Goal: Information Seeking & Learning: Check status

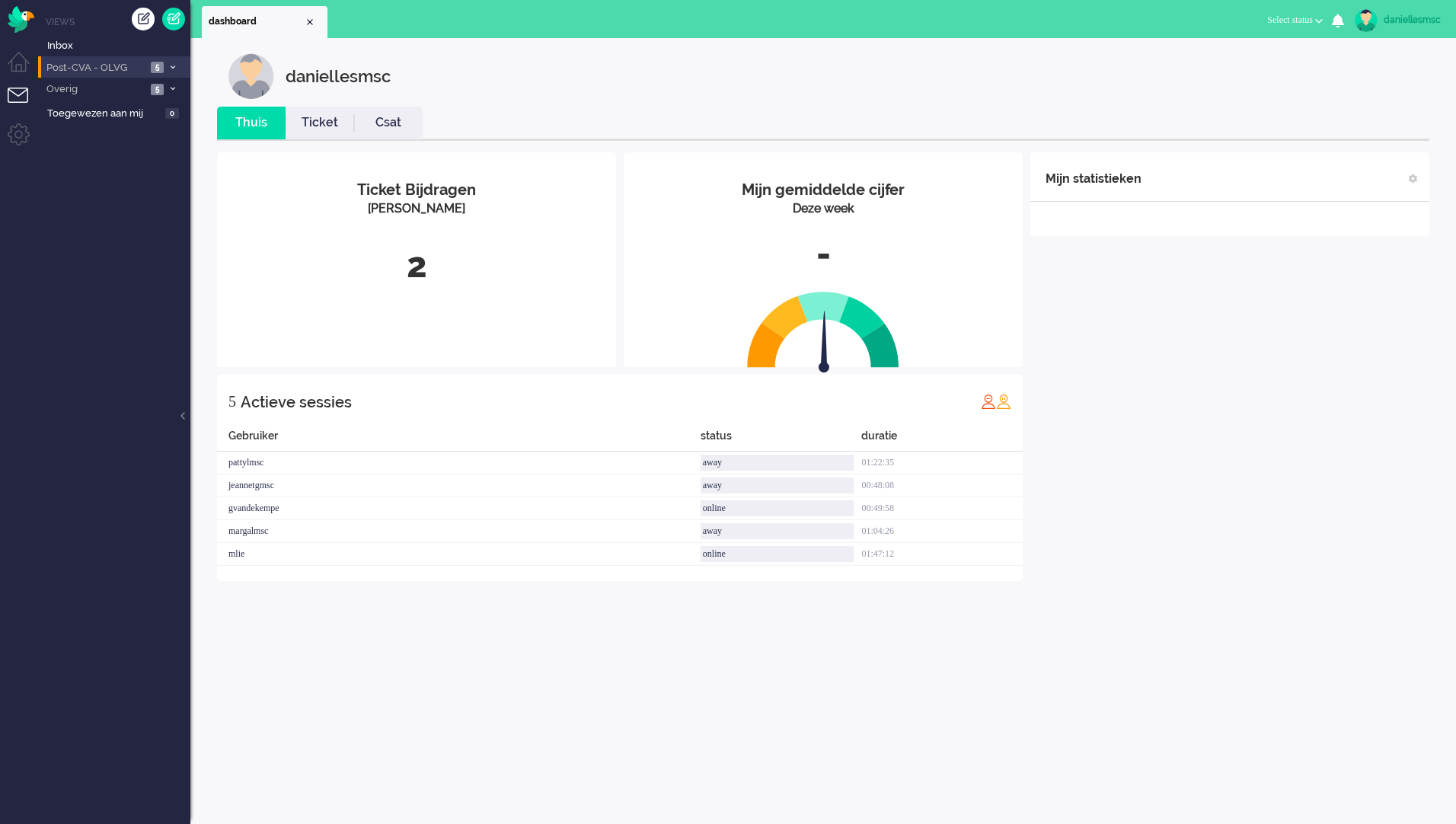
click at [109, 66] on span "Post-CVA - OLVG" at bounding box center [96, 68] width 102 height 15
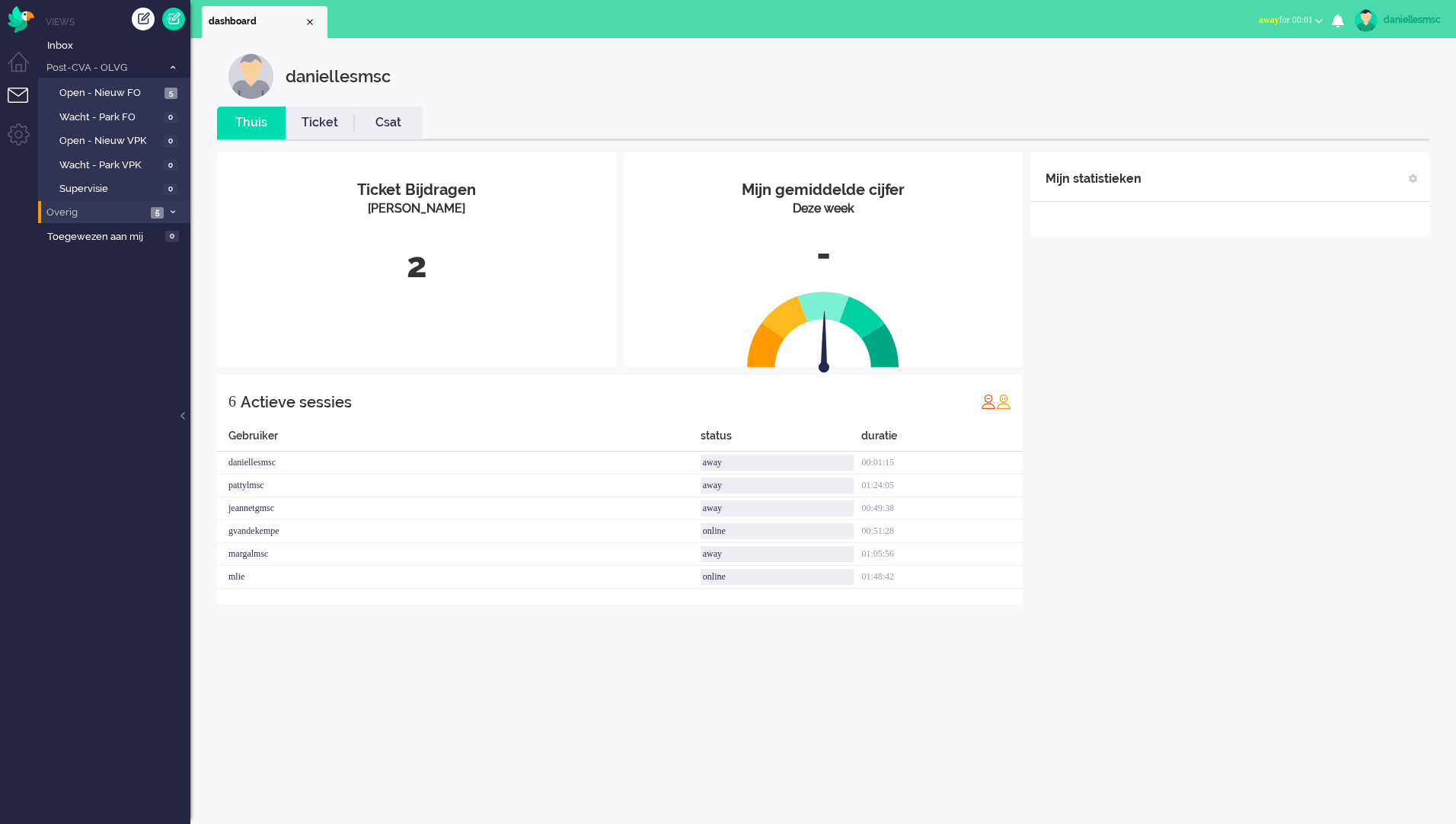
click at [107, 215] on span "Overig" at bounding box center [96, 213] width 102 height 15
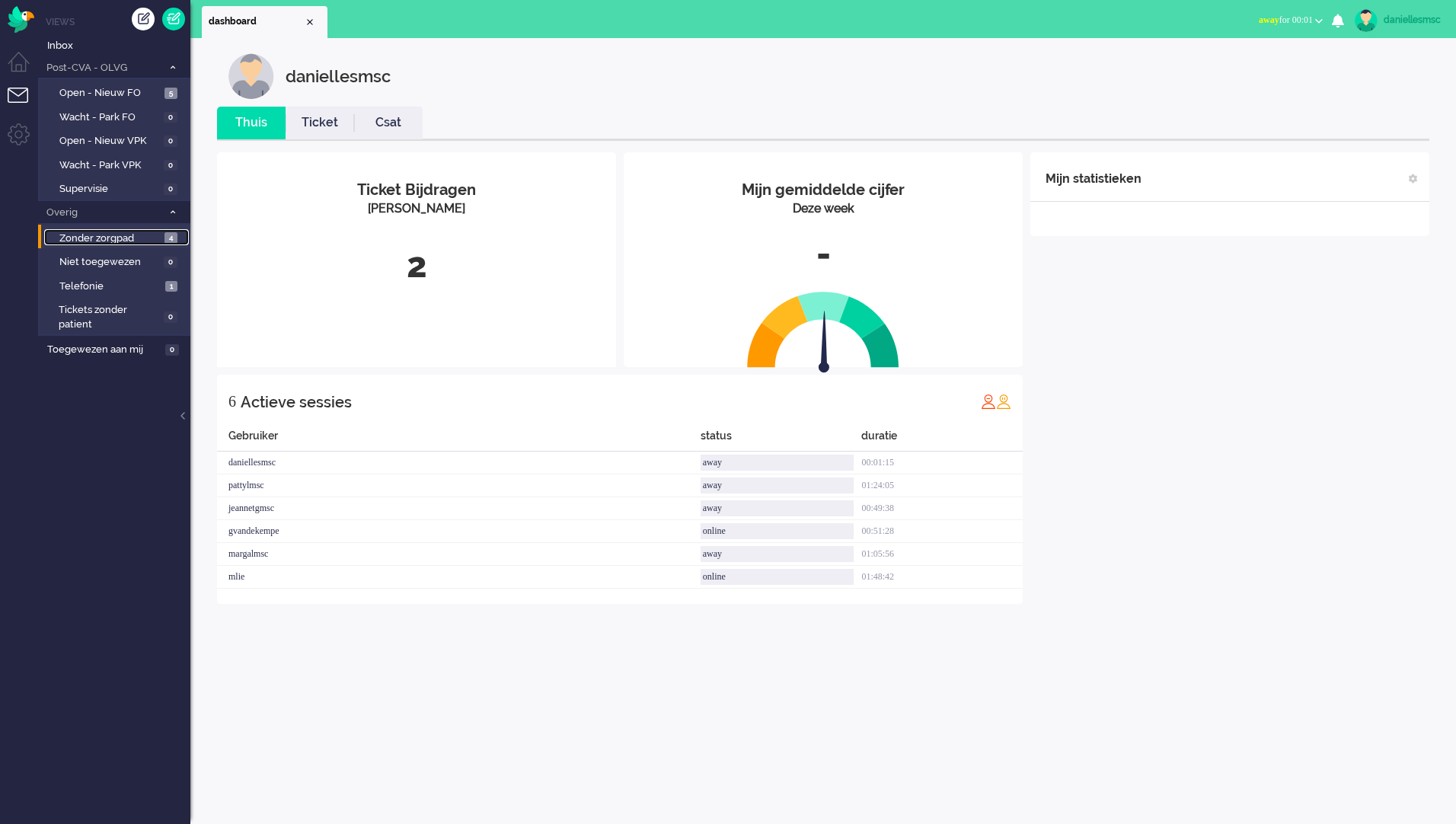
click at [128, 238] on span "Zonder zorgpad" at bounding box center [109, 239] width 101 height 15
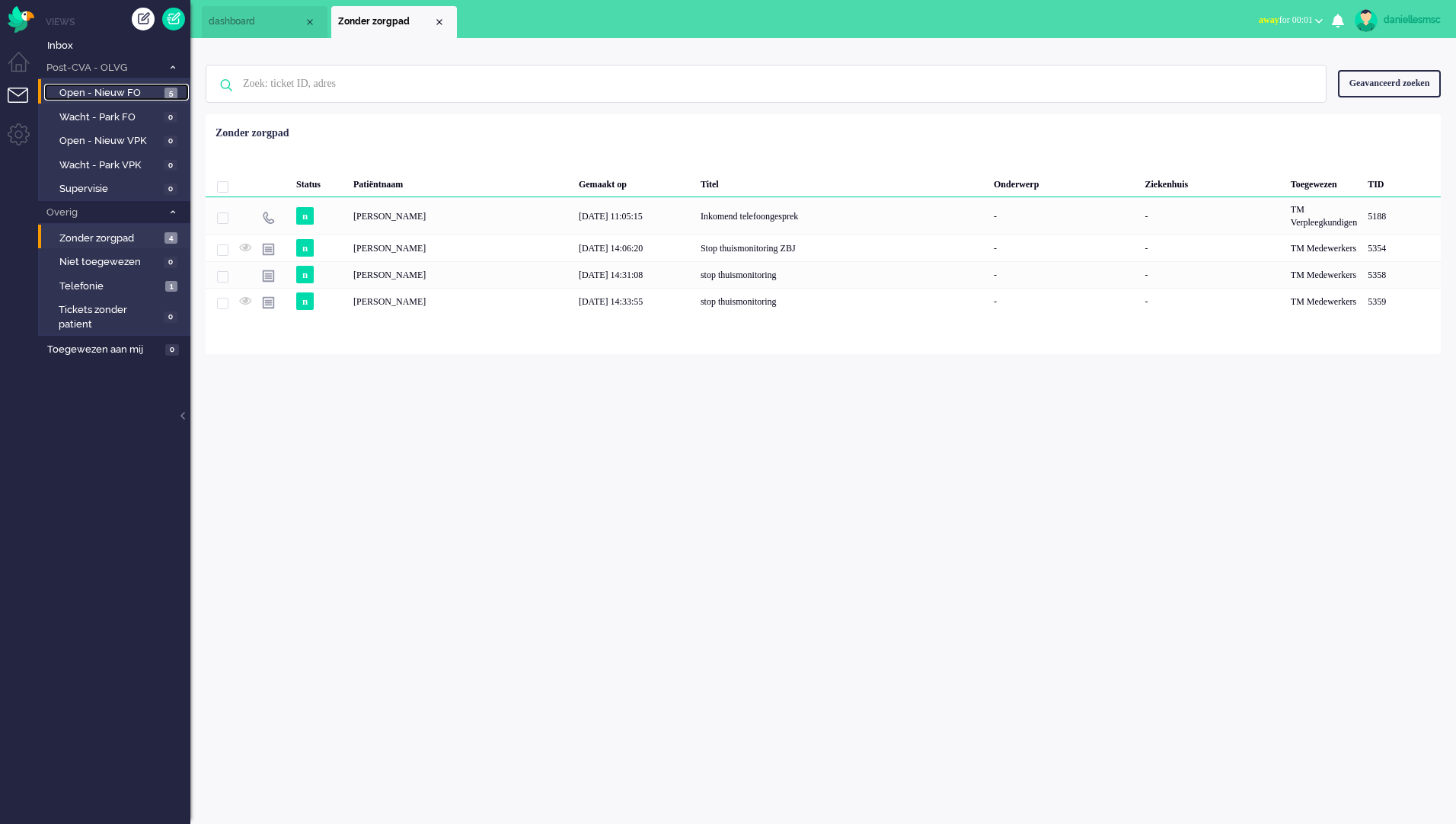
click at [121, 93] on span "Open - Nieuw FO" at bounding box center [109, 93] width 101 height 15
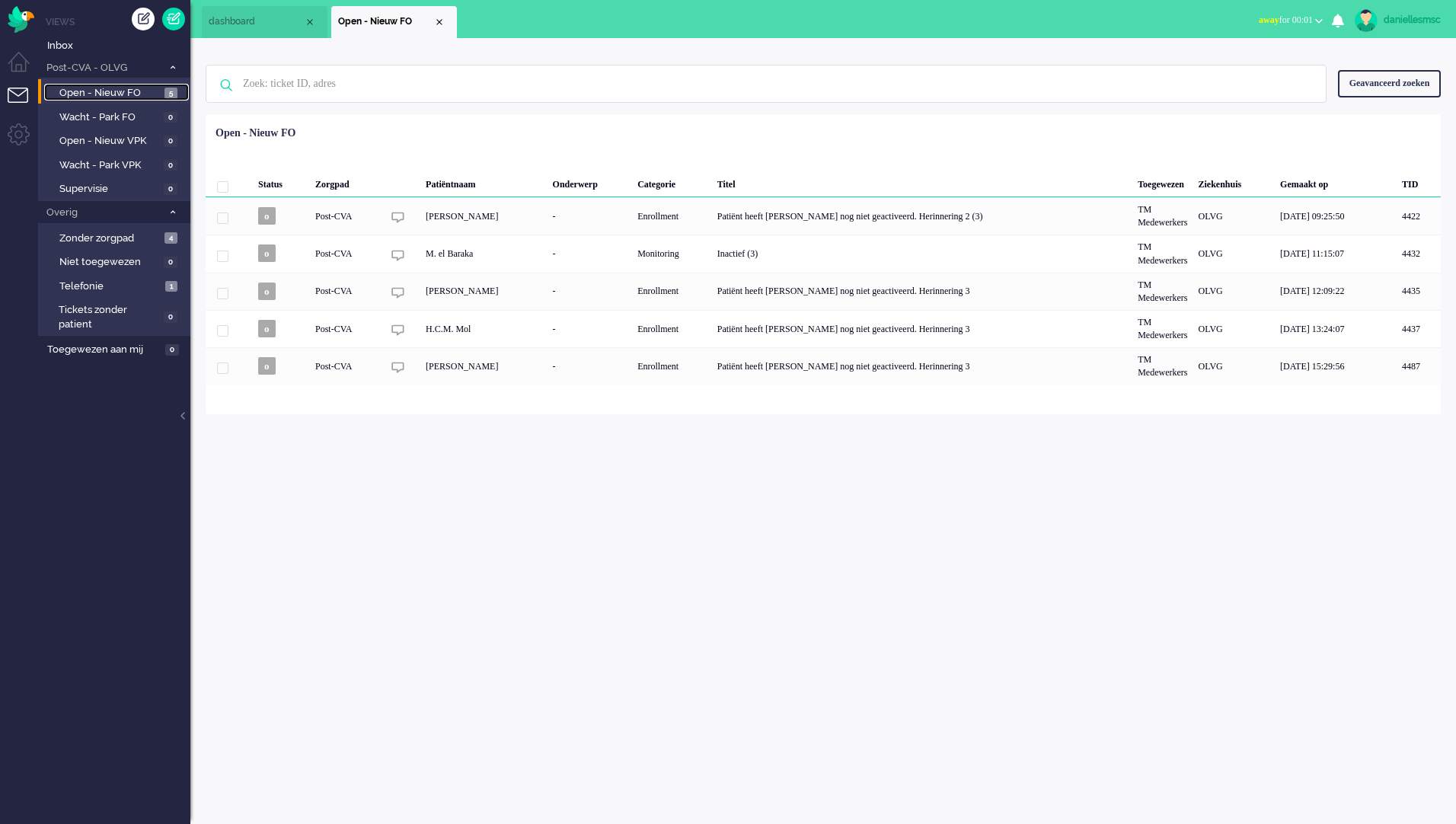
click at [127, 95] on span "Open - Nieuw FO" at bounding box center [109, 93] width 101 height 15
click at [32, 19] on img "Omnidesk" at bounding box center [20, 19] width 27 height 27
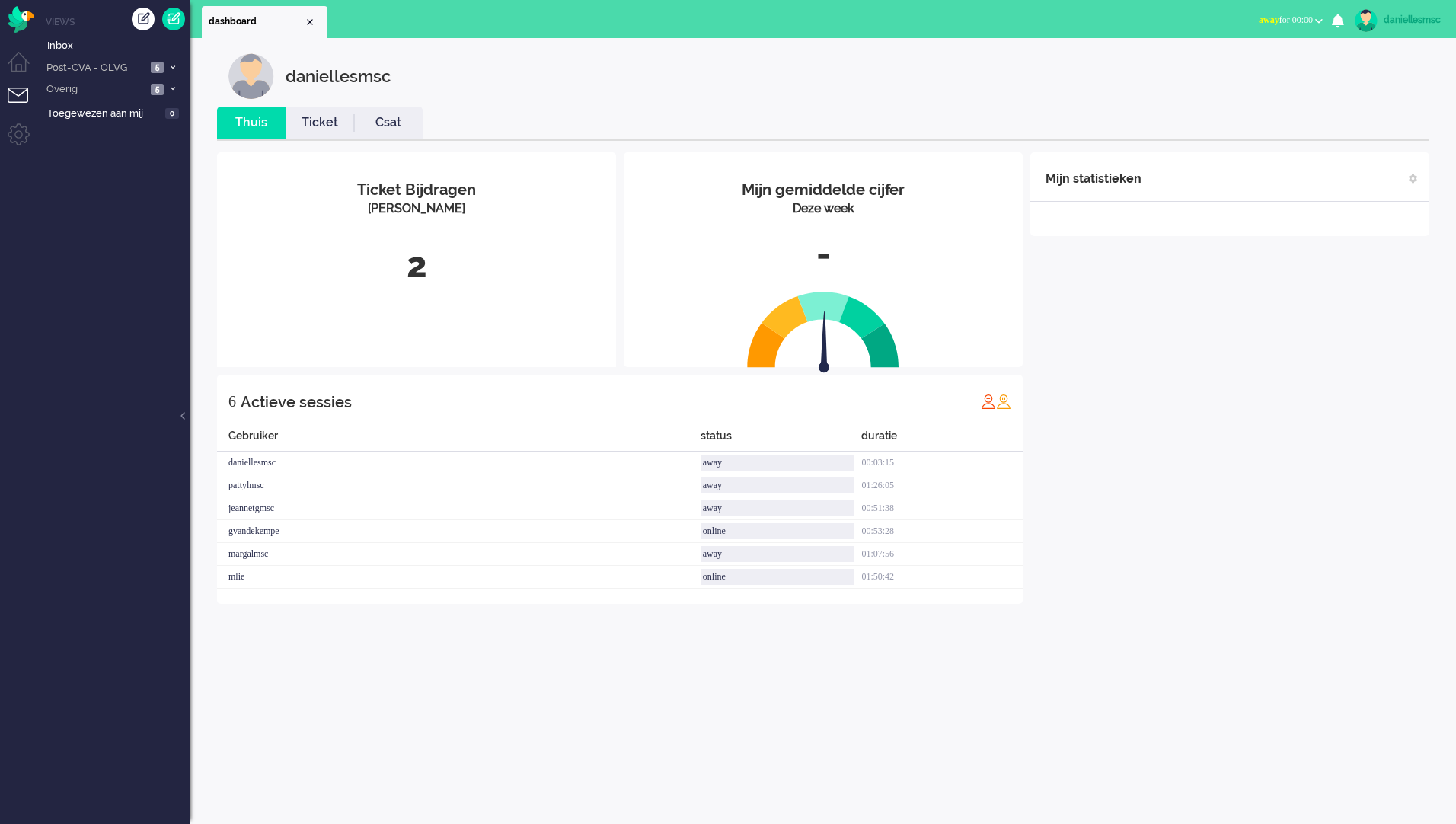
click at [1290, 12] on button "away for 00:00" at bounding box center [1291, 19] width 83 height 22
click at [1237, 62] on label "Online" at bounding box center [1259, 68] width 121 height 13
click at [23, 11] on img "Omnidesk" at bounding box center [20, 19] width 27 height 27
click at [1290, 20] on span "Select status" at bounding box center [1290, 19] width 45 height 11
click at [1244, 69] on label "Online" at bounding box center [1259, 68] width 121 height 13
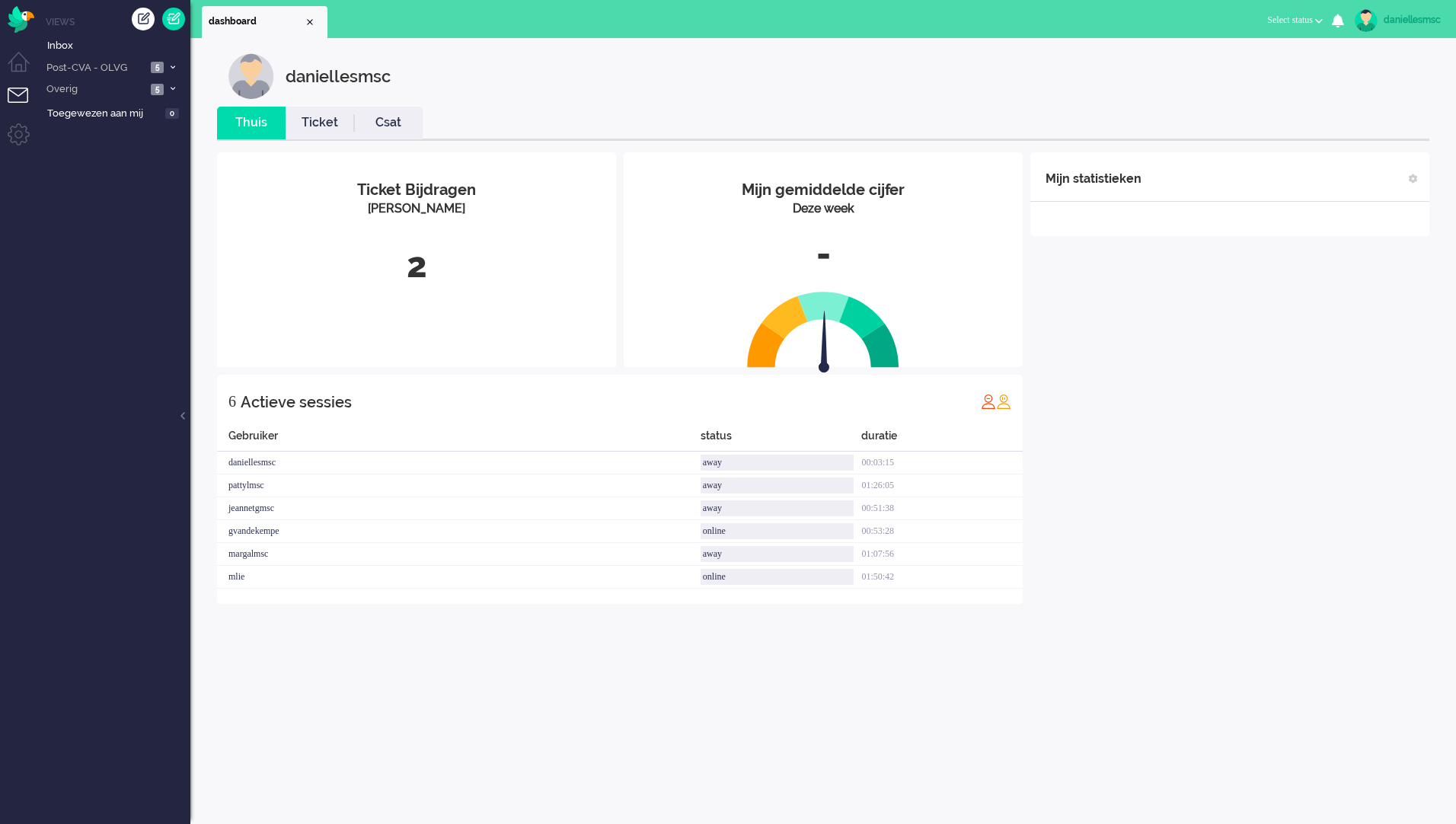
click at [1209, 360] on div "Mijn statistieken + Statistieken toevoegen Bel tijd (gemiddelde dag) Wrapup tij…" at bounding box center [1229, 378] width 399 height 452
click at [113, 66] on span "Post-CVA - OLVG" at bounding box center [96, 68] width 102 height 15
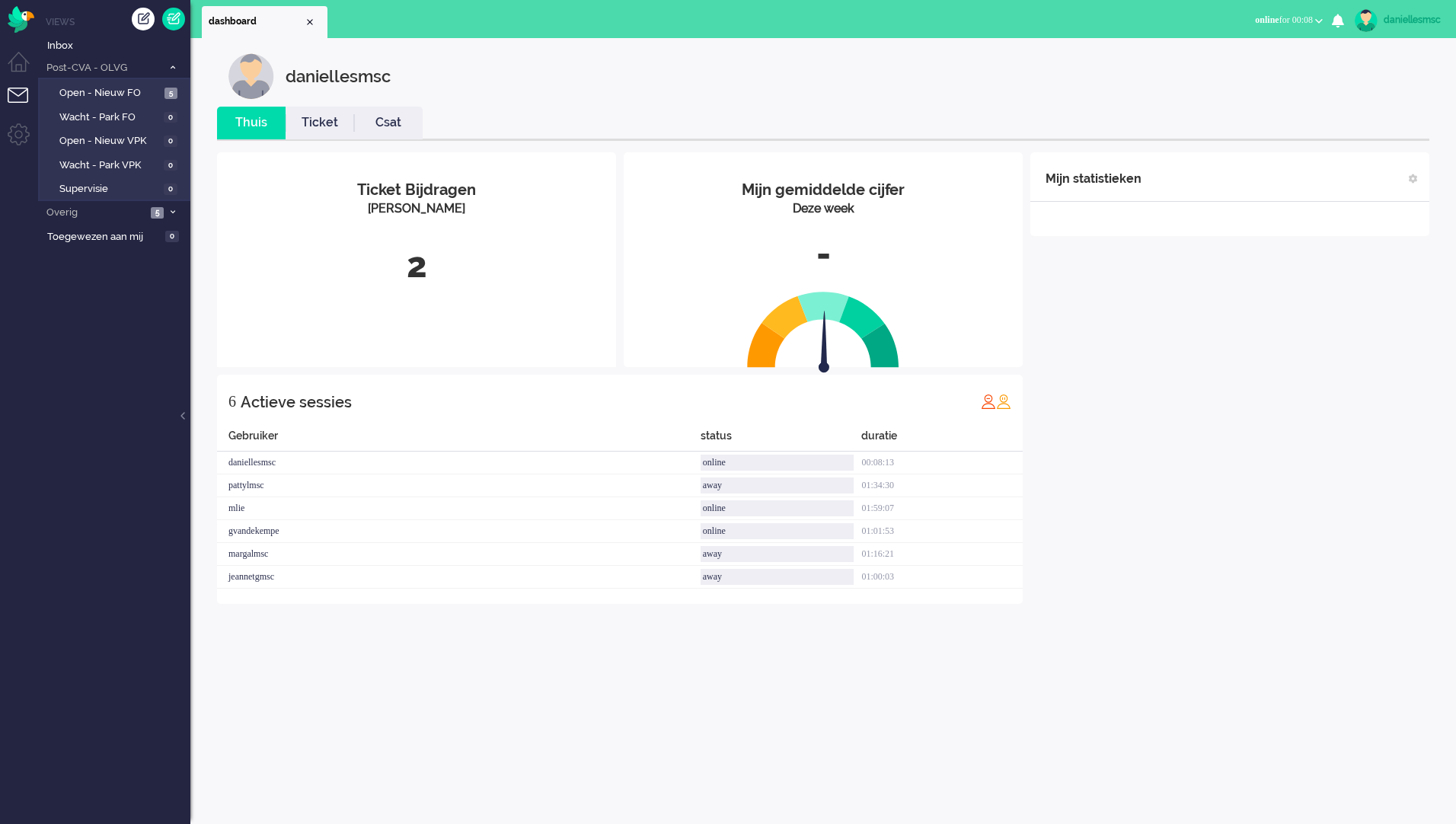
click at [326, 110] on li "Ticket" at bounding box center [320, 123] width 69 height 32
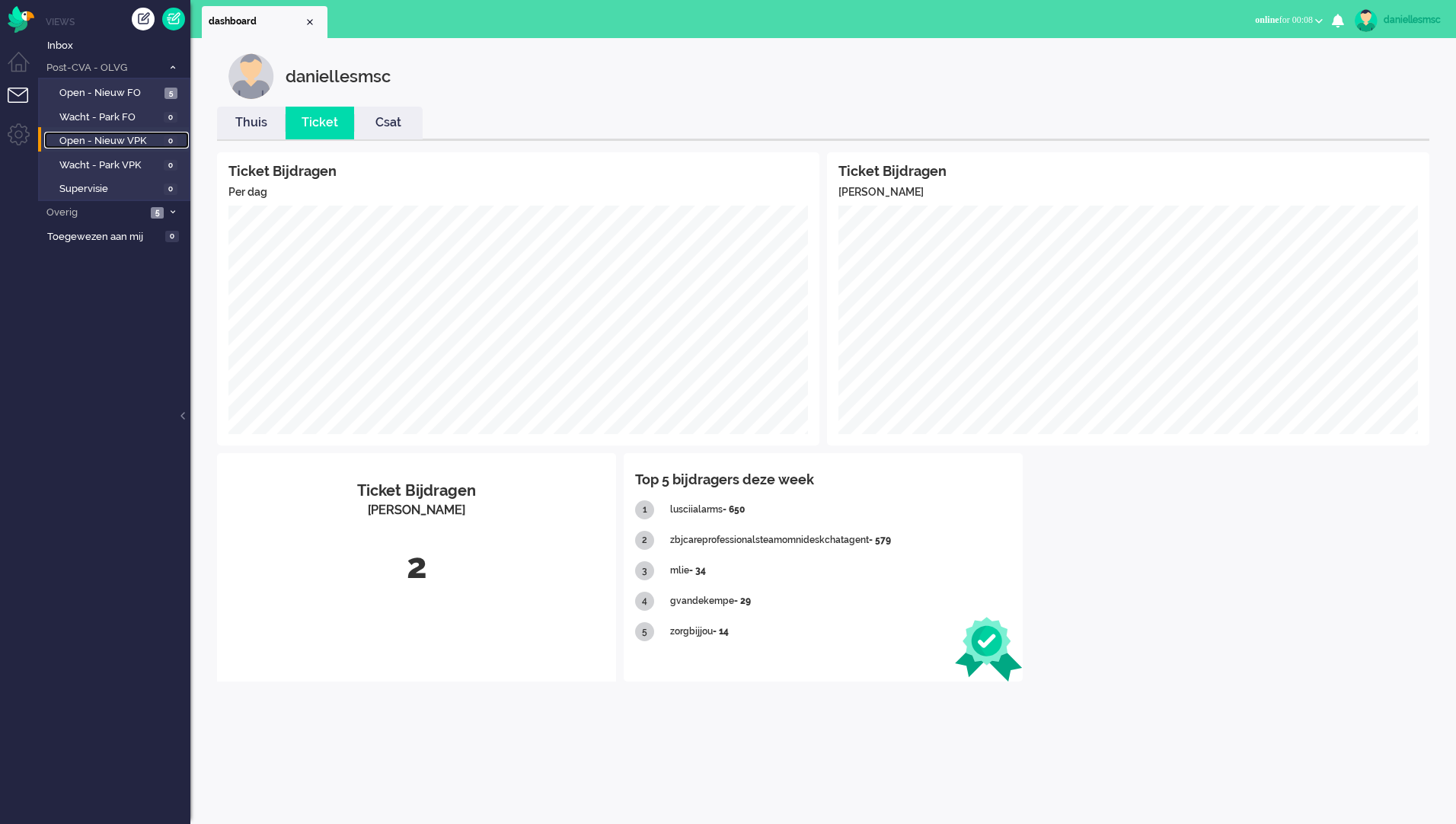
click at [128, 141] on span "Open - Nieuw VPK" at bounding box center [109, 142] width 100 height 15
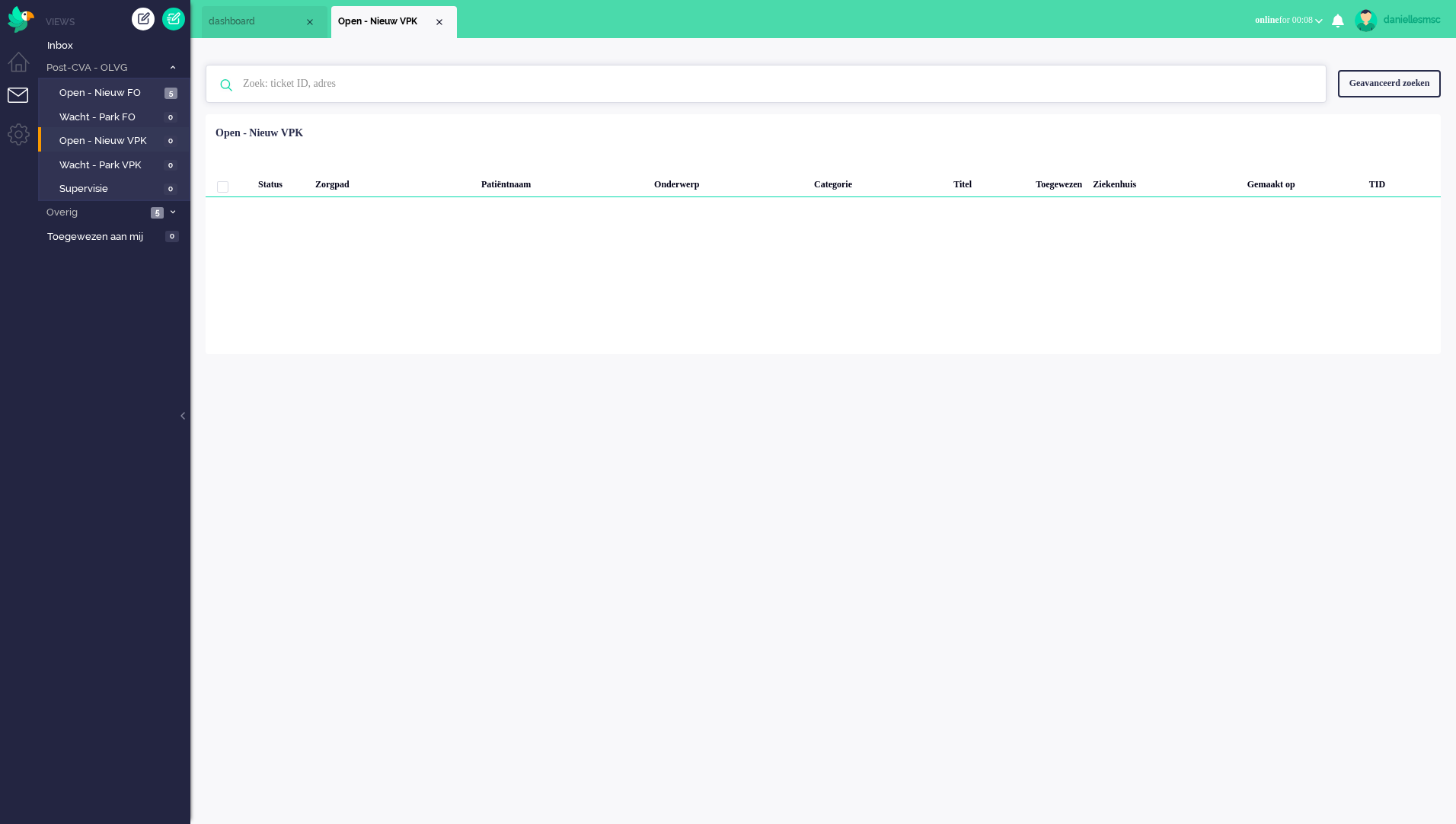
click at [480, 87] on input "text" at bounding box center [768, 83] width 1074 height 36
click at [225, 80] on img at bounding box center [226, 85] width 40 height 40
click at [262, 83] on input "44" at bounding box center [768, 83] width 1074 height 36
type input "4"
click at [439, 83] on input "text" at bounding box center [768, 83] width 1074 height 36
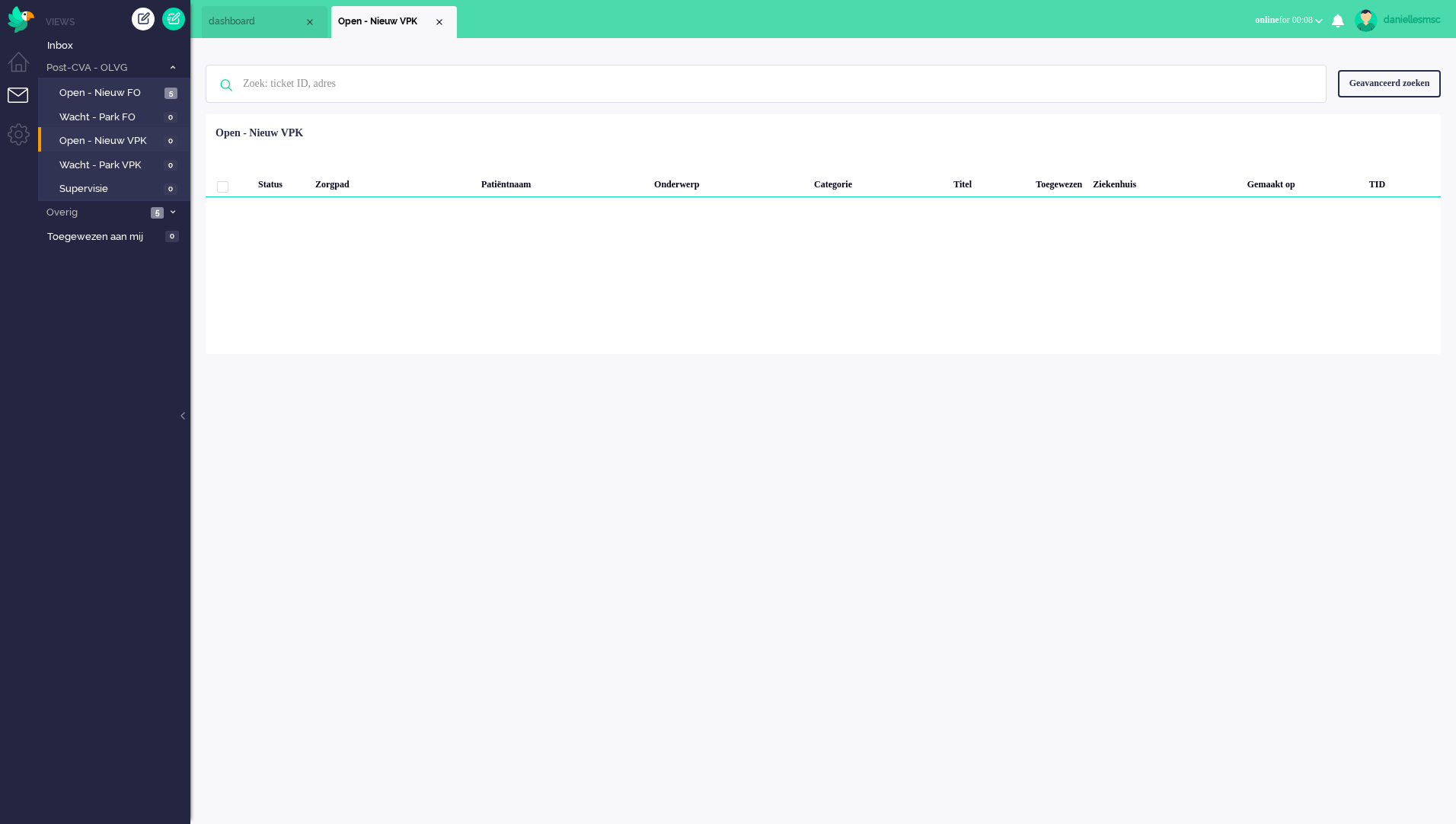
click at [1391, 83] on div "Geavanceerd zoeken" at bounding box center [1389, 83] width 103 height 27
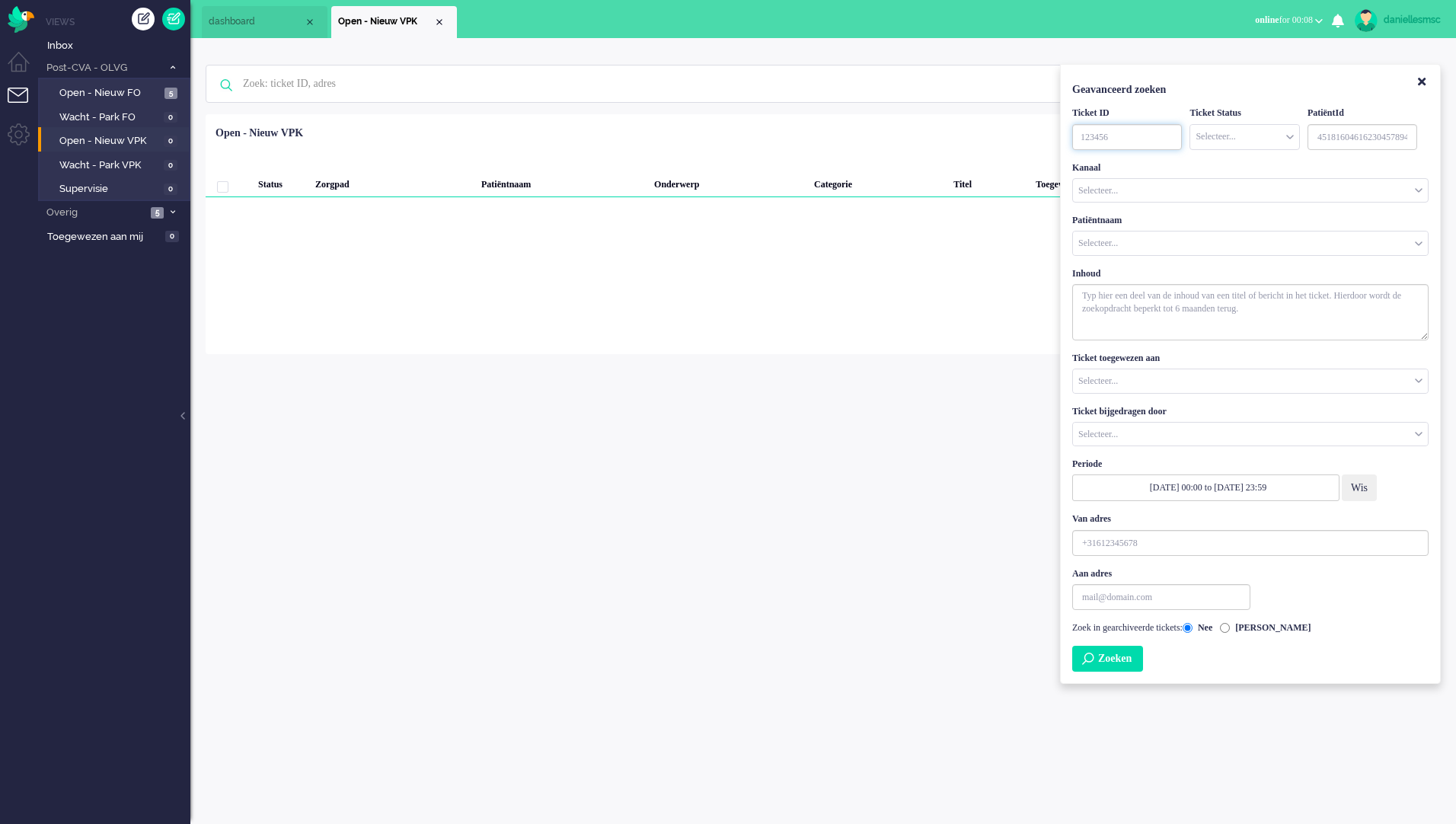
click at [1135, 142] on input "TicketID" at bounding box center [1126, 137] width 109 height 26
click at [1427, 92] on button "Close" at bounding box center [1422, 83] width 26 height 25
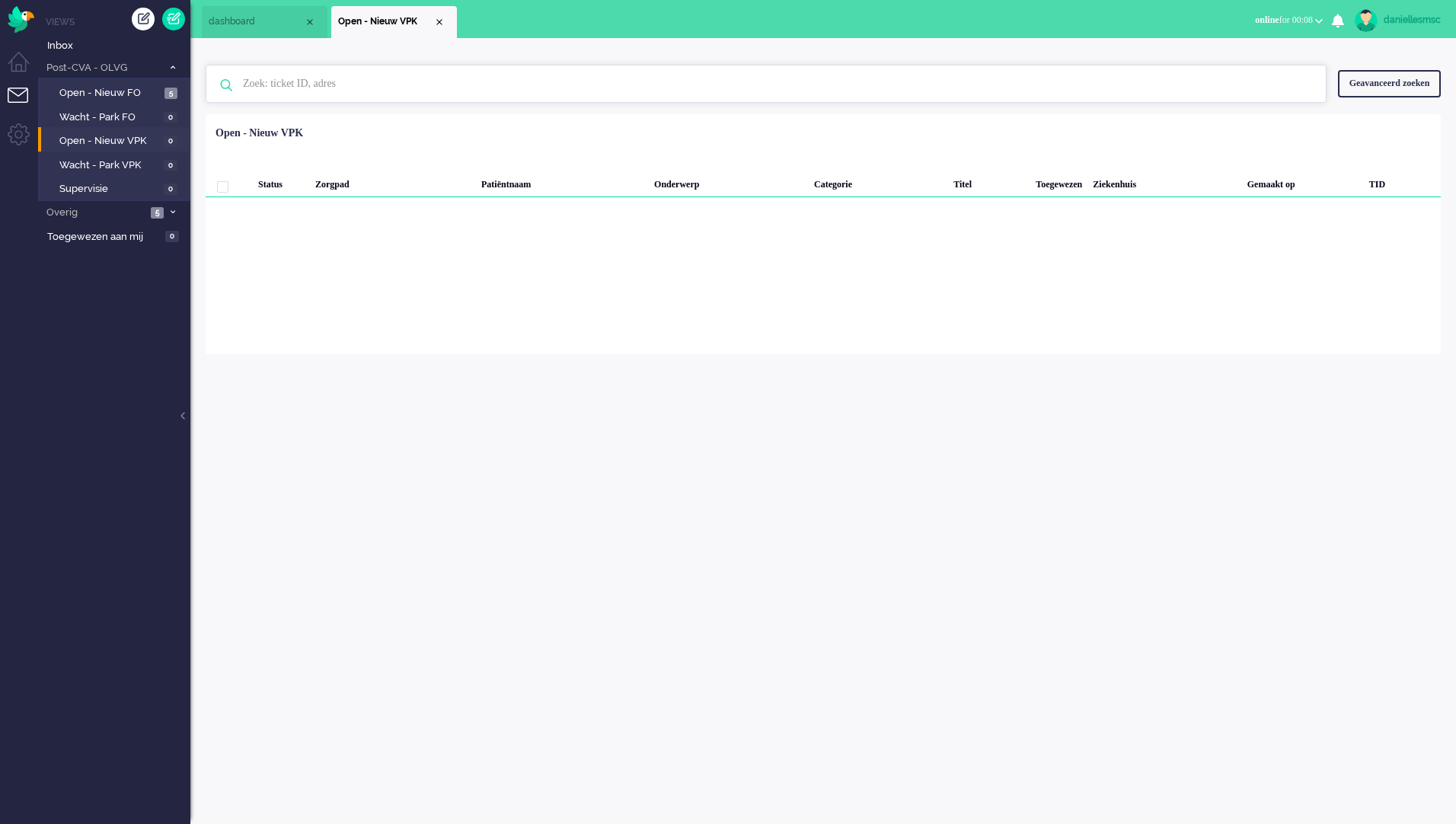
click at [378, 94] on input "text" at bounding box center [768, 83] width 1074 height 36
type input "6"
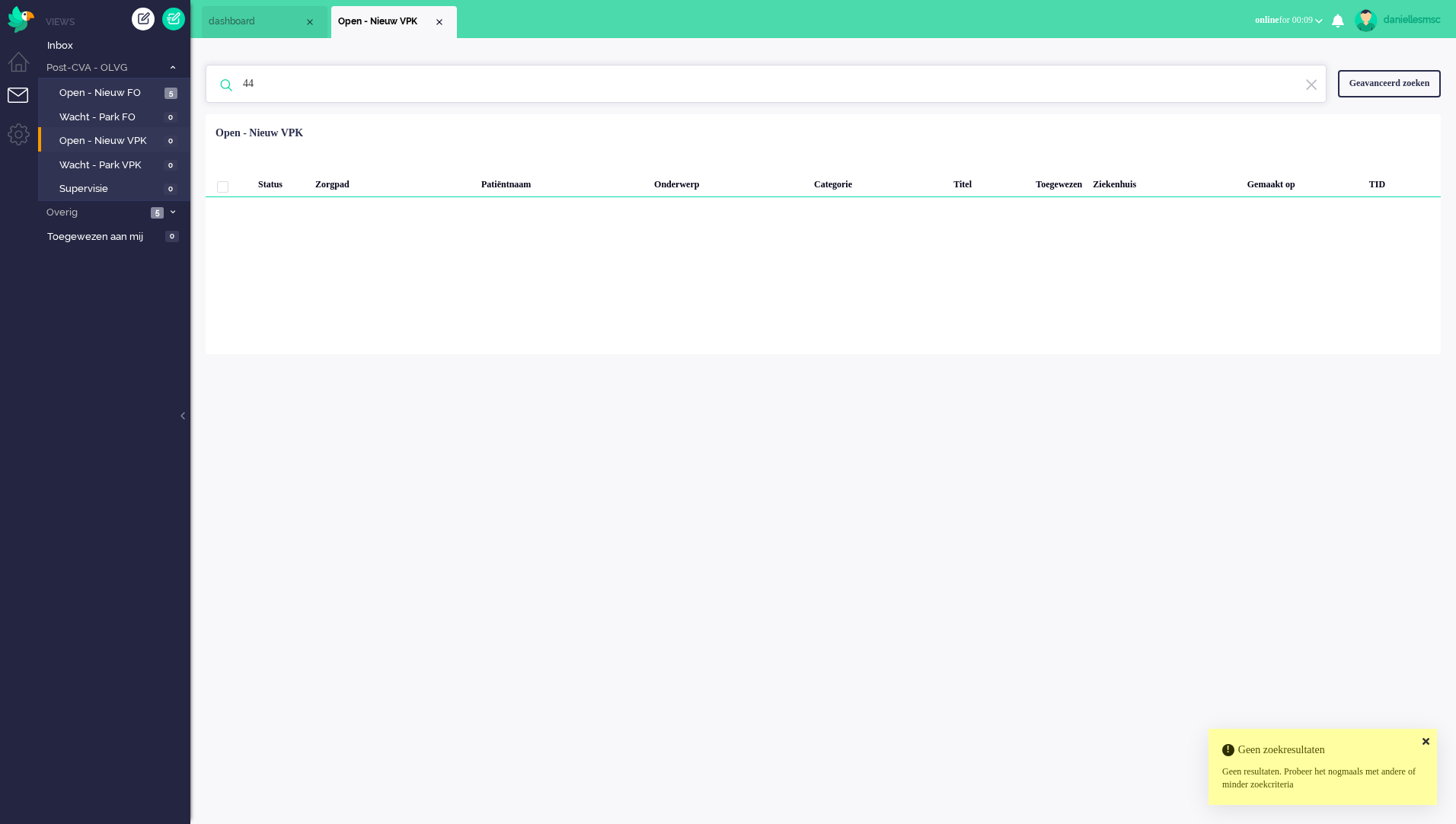
type input "4"
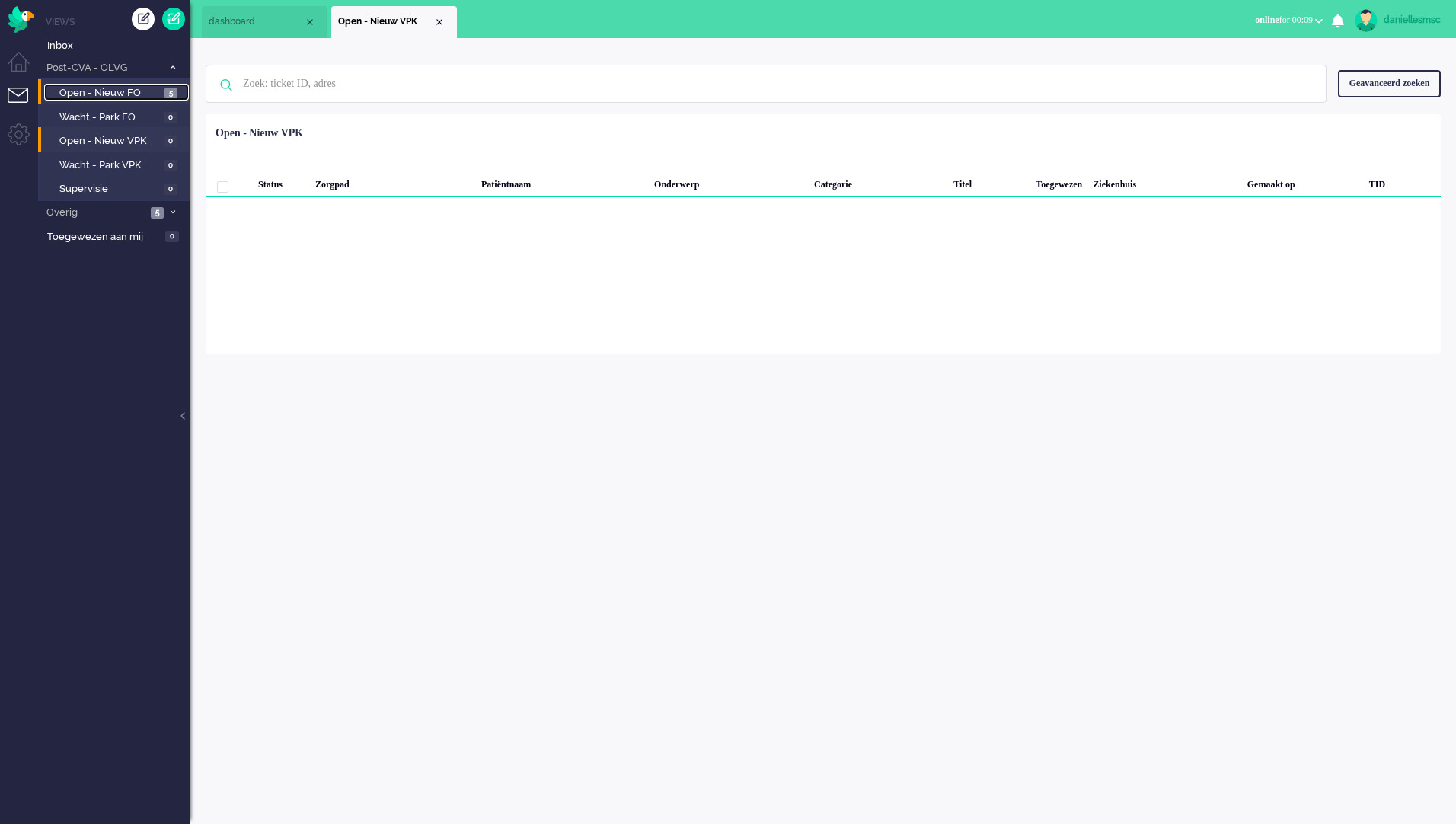
click at [130, 87] on span "Open - Nieuw FO" at bounding box center [109, 93] width 101 height 15
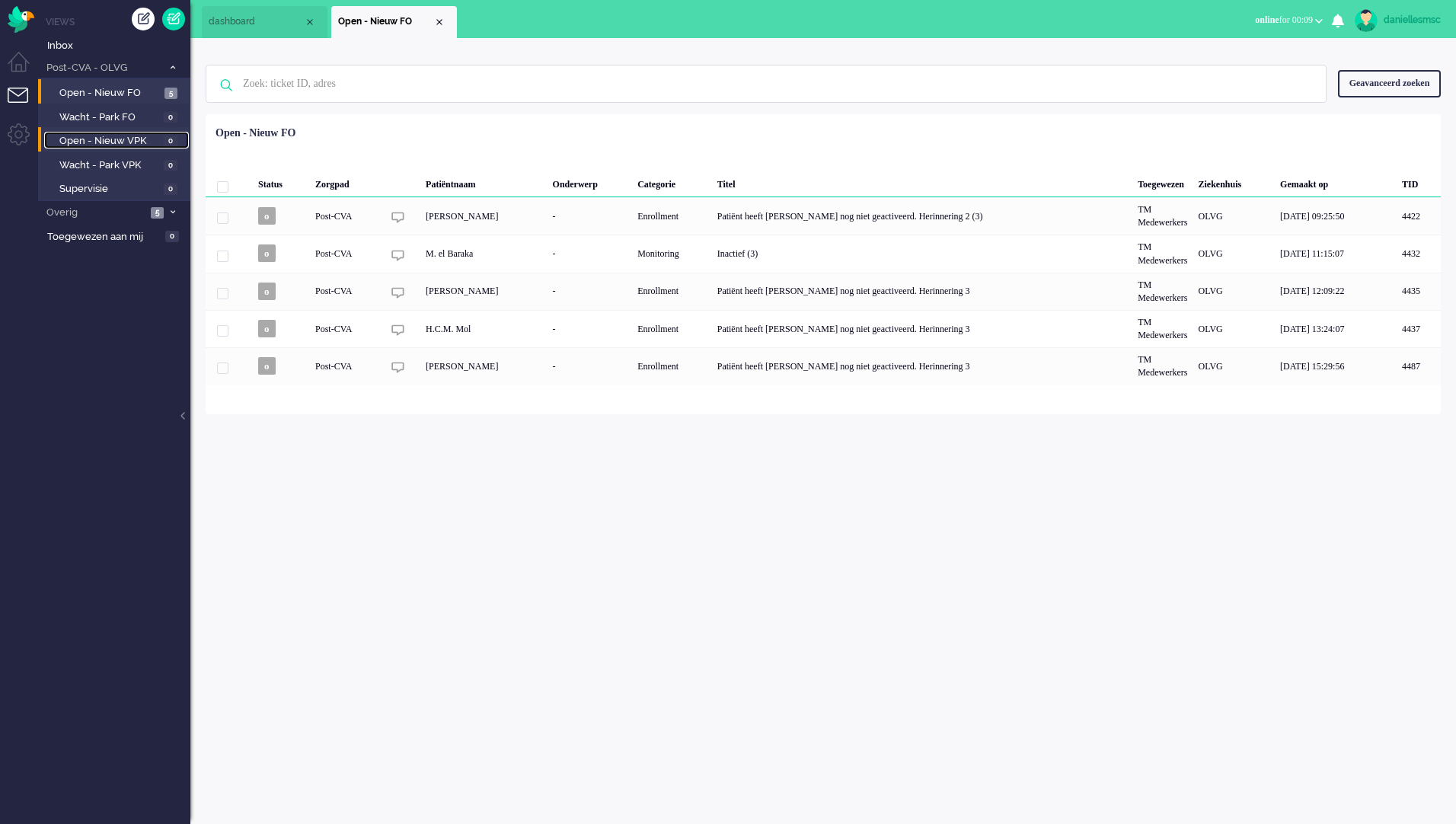
click at [134, 134] on span "Open - Nieuw VPK" at bounding box center [109, 142] width 100 height 15
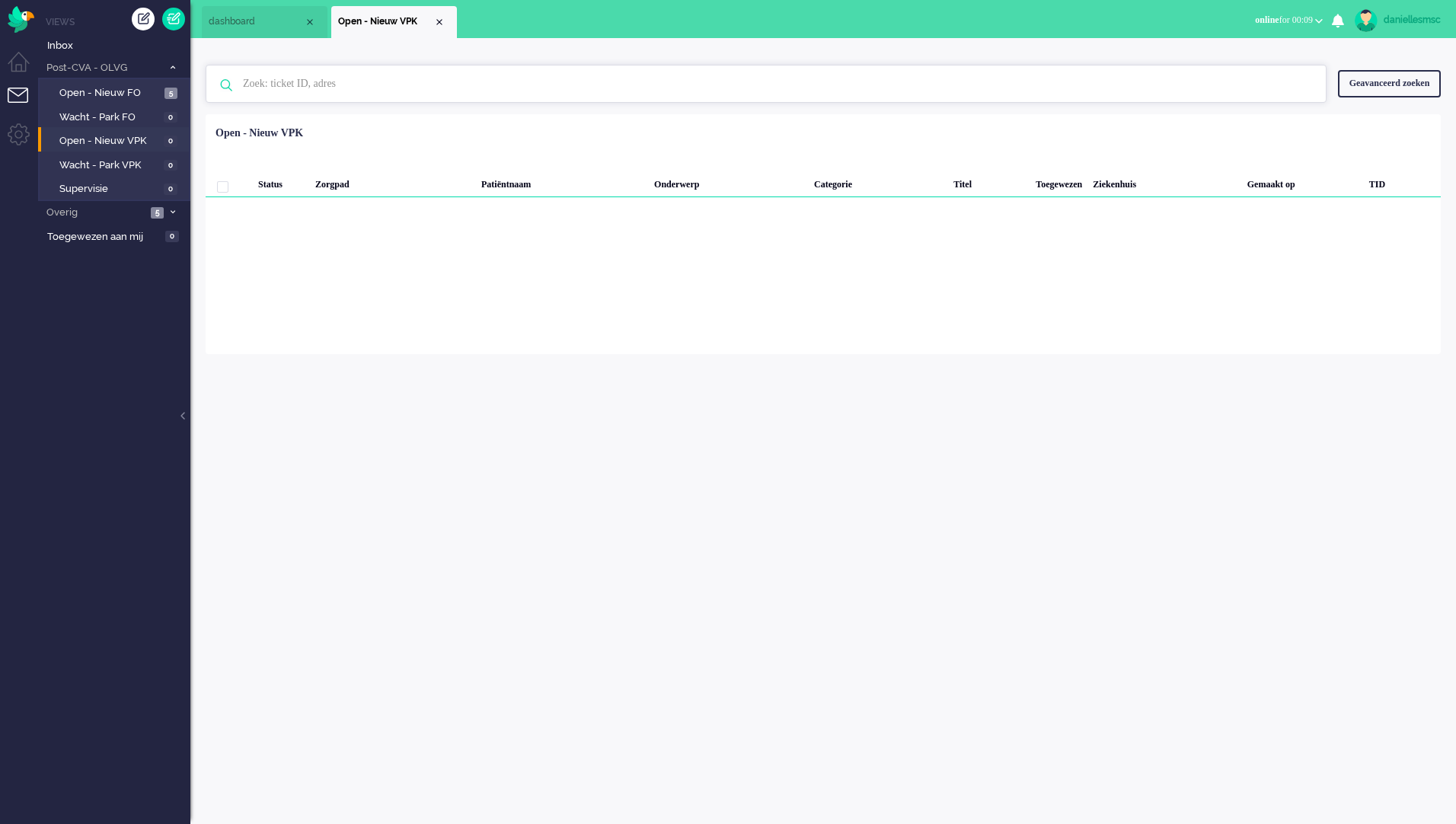
click at [291, 83] on input "text" at bounding box center [768, 83] width 1074 height 36
type input "4481"
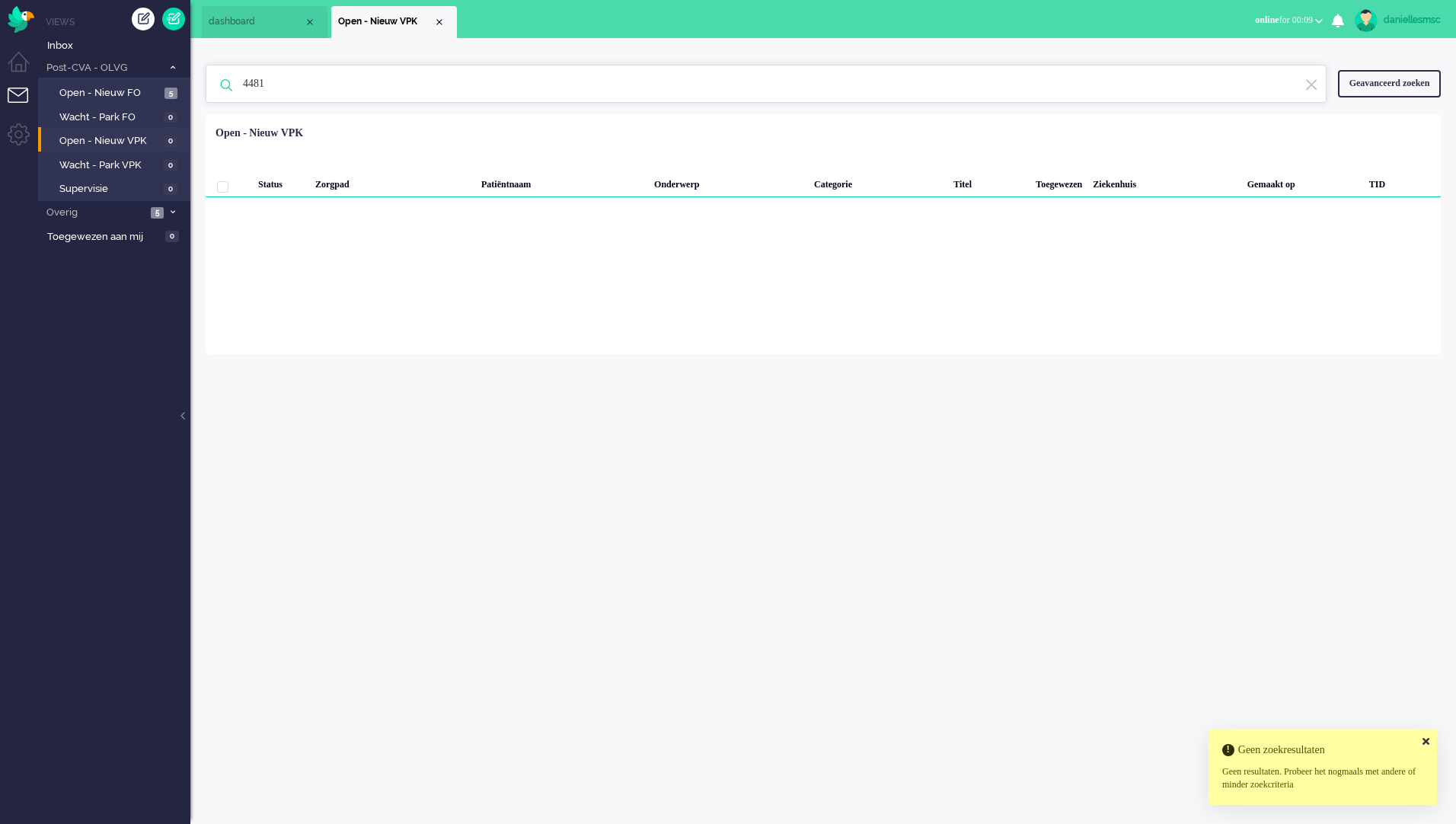
drag, startPoint x: 298, startPoint y: 86, endPoint x: 233, endPoint y: 75, distance: 65.9
click at [231, 75] on div "4481 Geen zoekresultaten Probeer nog eens" at bounding box center [766, 83] width 1121 height 38
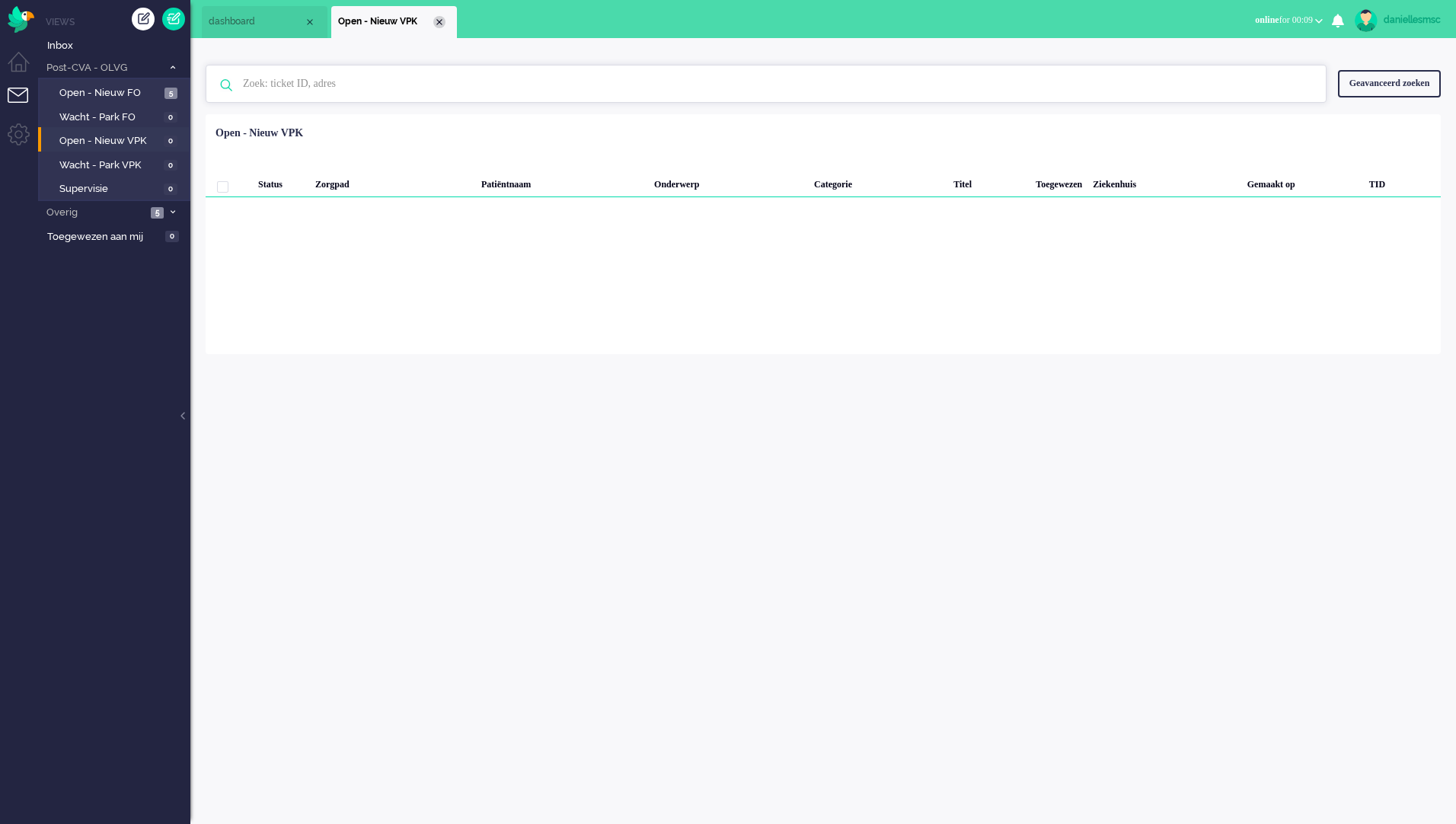
click at [439, 19] on div "Close tab" at bounding box center [439, 22] width 12 height 12
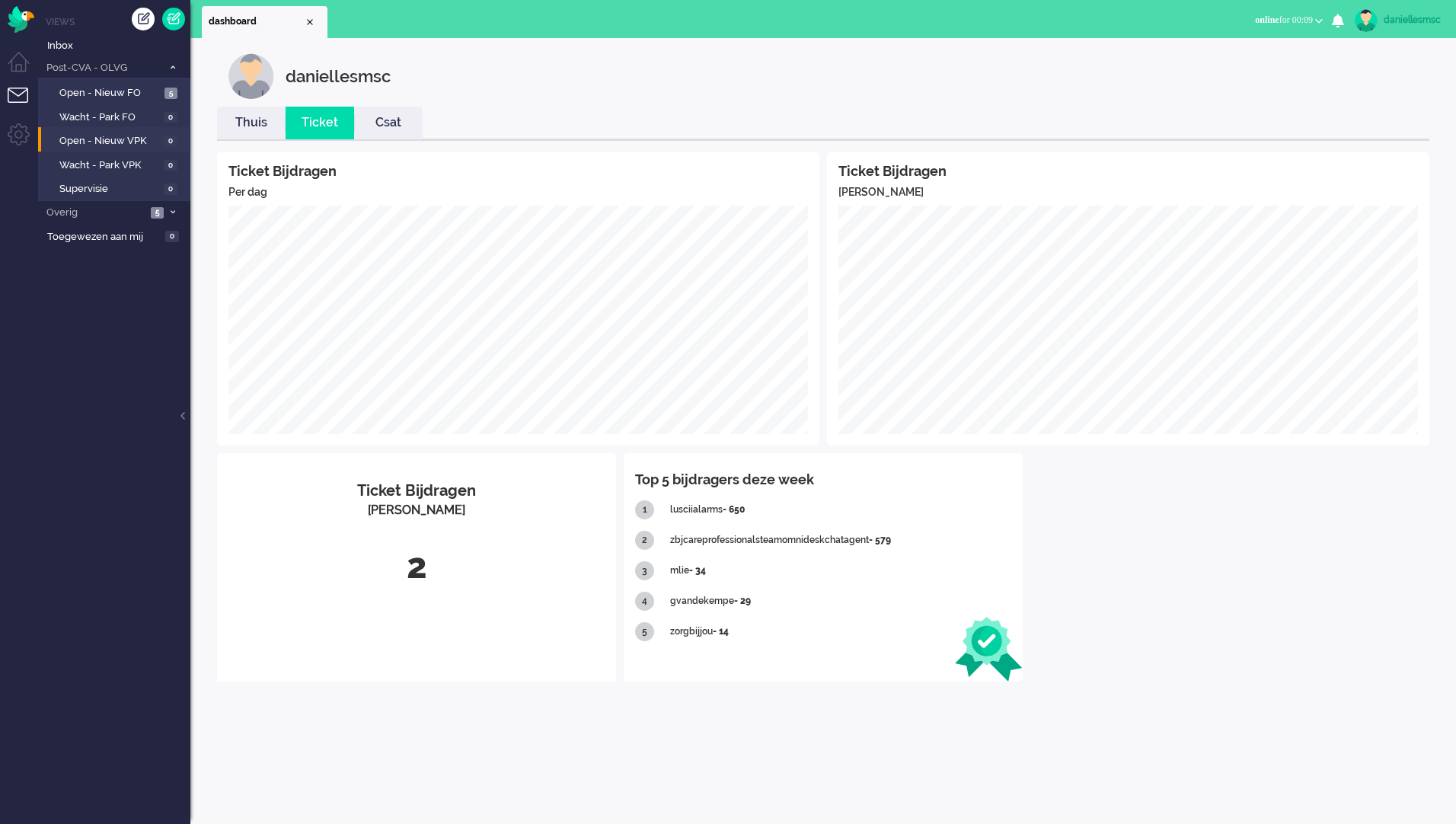
click at [20, 96] on li "Tickets menu" at bounding box center [24, 104] width 34 height 34
click at [10, 48] on ul "Menu" at bounding box center [19, 412] width 38 height 824
click at [15, 67] on li "Dashboard menu" at bounding box center [24, 69] width 34 height 34
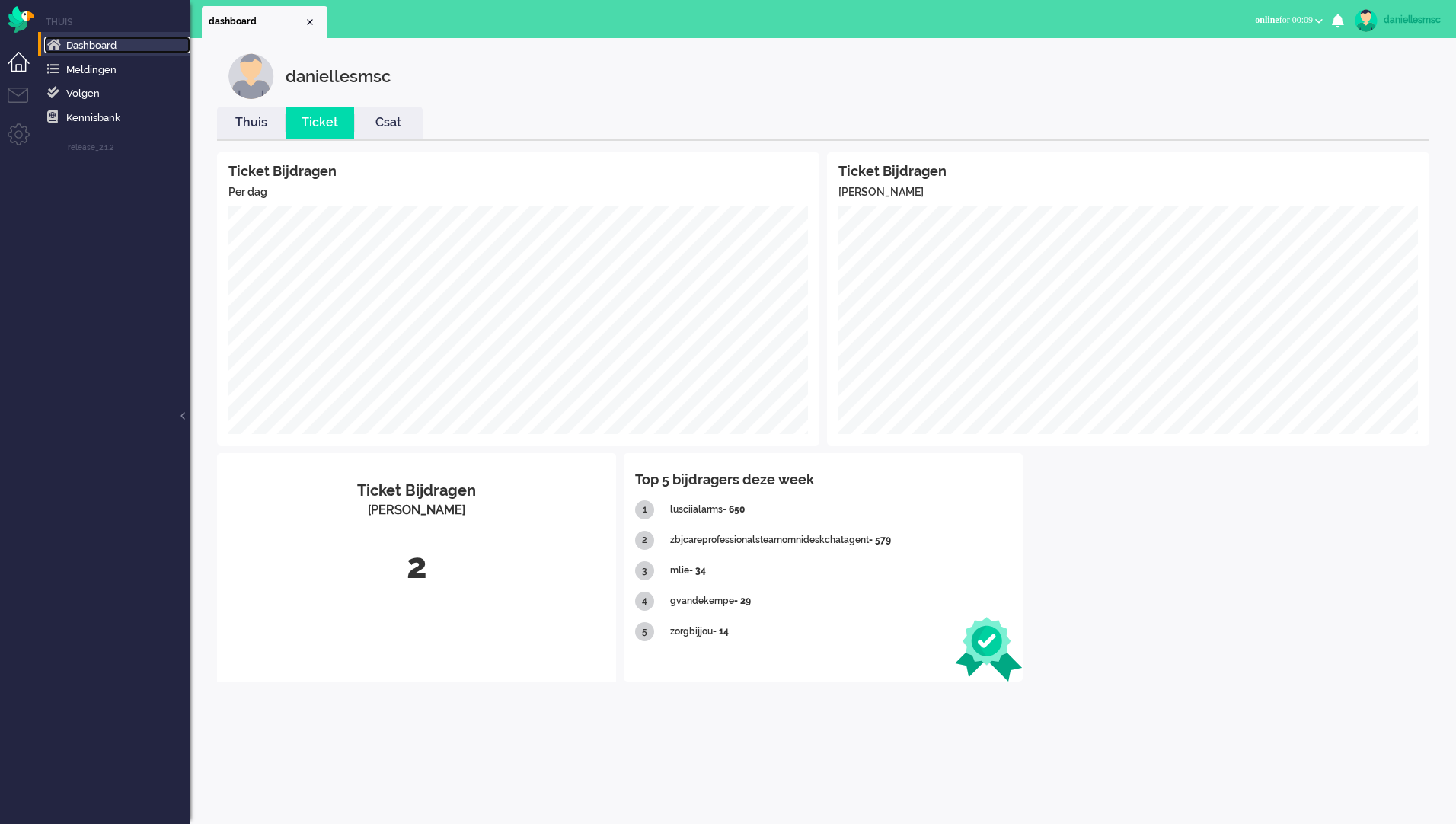
click at [134, 45] on link "Dashboard" at bounding box center [117, 45] width 147 height 17
click at [118, 70] on link "Meldingen" at bounding box center [117, 69] width 147 height 17
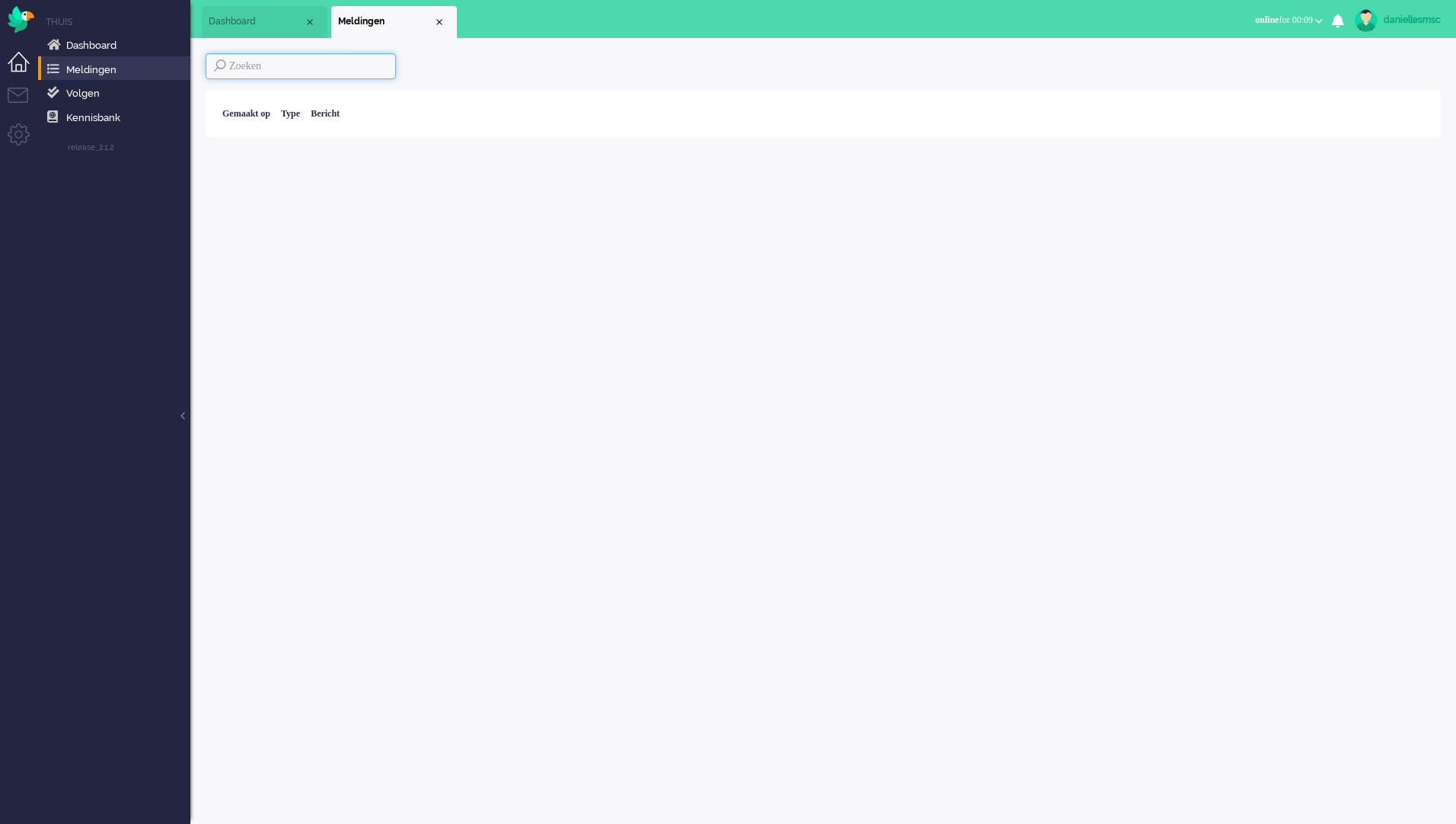
click at [312, 70] on input at bounding box center [300, 66] width 190 height 26
type input "4481"
click at [220, 66] on input "4481" at bounding box center [300, 66] width 190 height 26
click at [268, 66] on input "4481" at bounding box center [300, 66] width 190 height 26
click at [440, 25] on div "Close tab" at bounding box center [439, 22] width 12 height 12
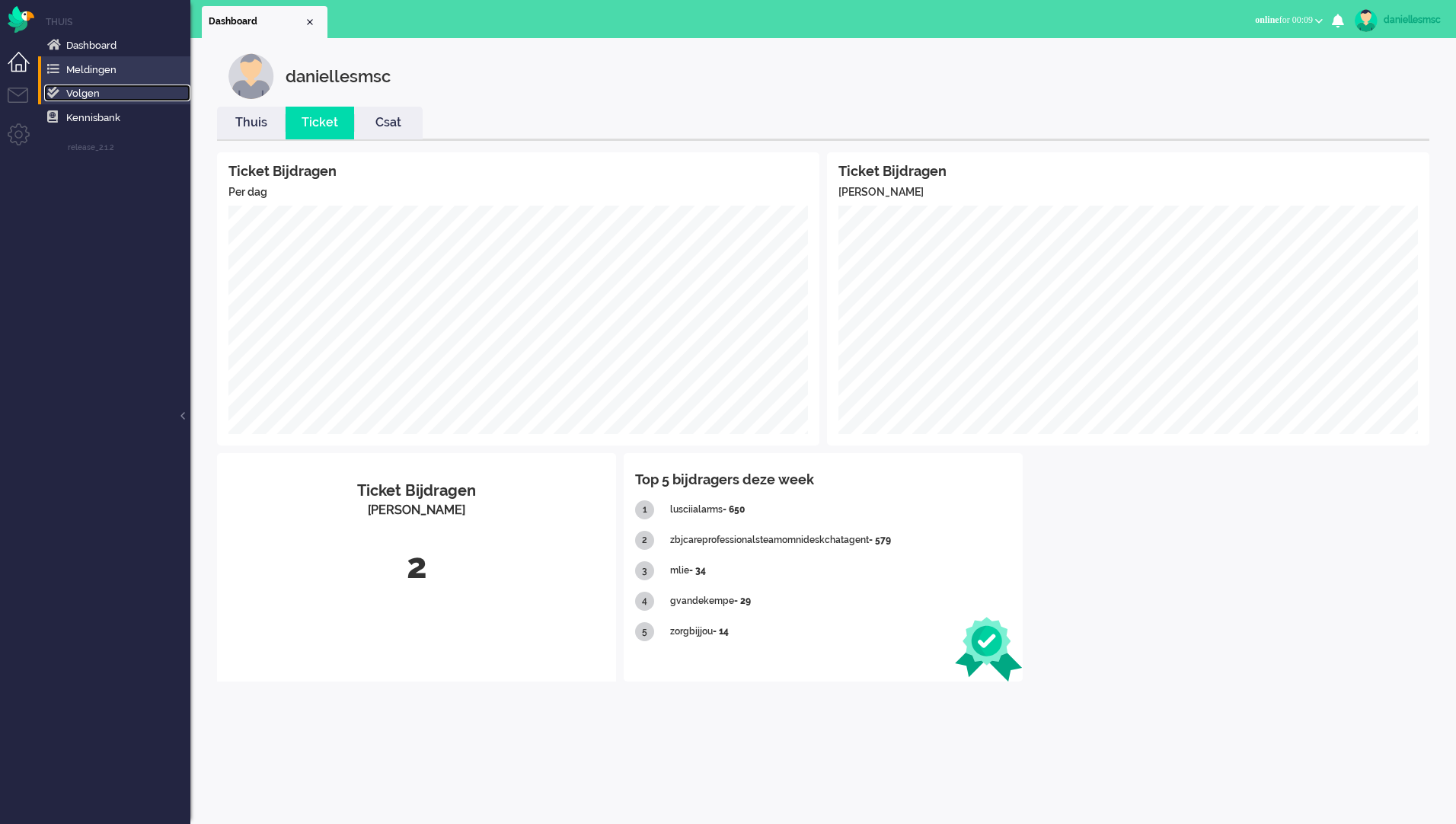
click at [116, 99] on link "Volgen" at bounding box center [117, 92] width 147 height 17
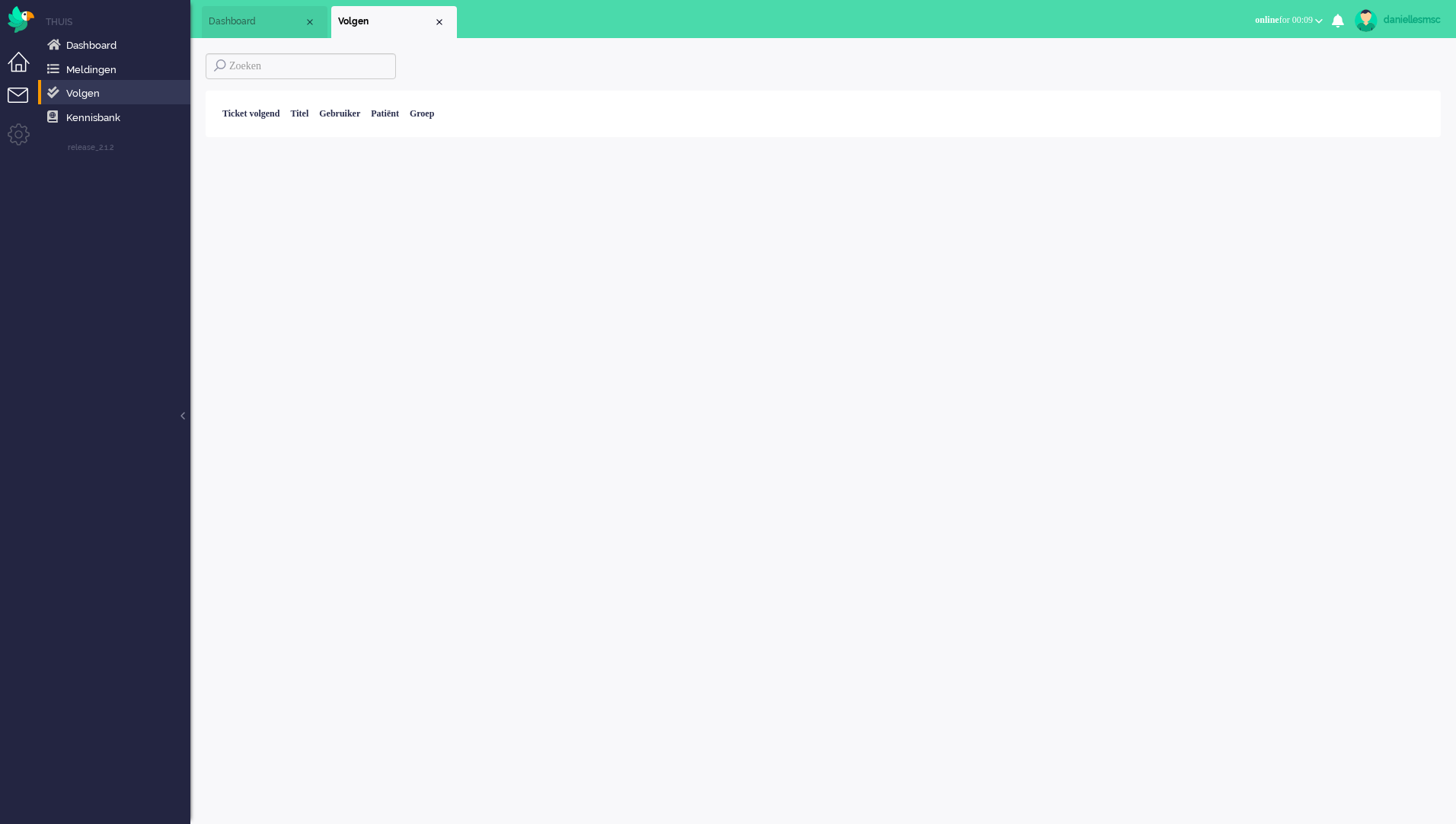
click at [22, 89] on li "Tickets menu" at bounding box center [24, 104] width 34 height 34
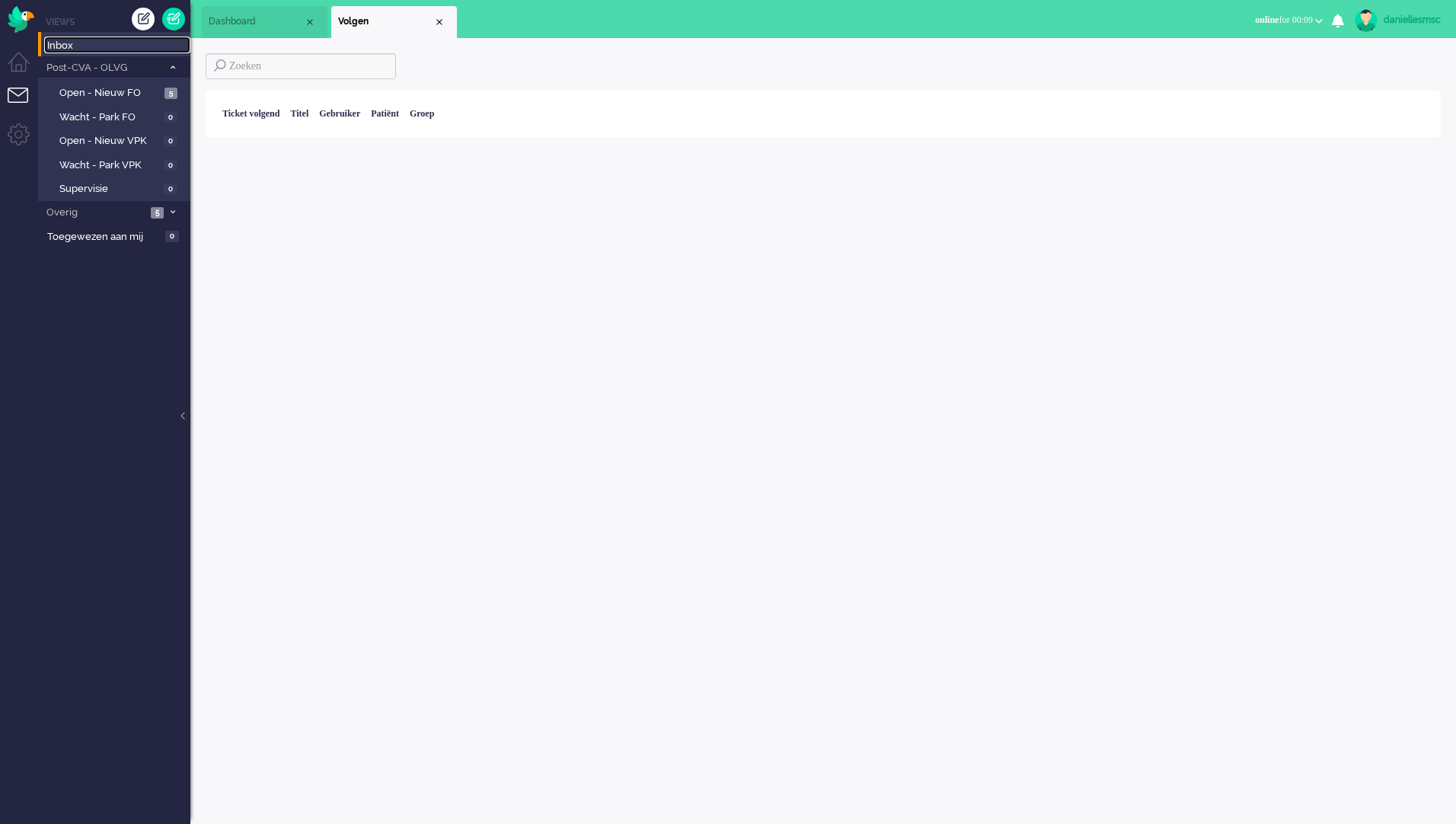
click at [93, 44] on span "Inbox" at bounding box center [118, 46] width 143 height 15
